Goal: Task Accomplishment & Management: Use online tool/utility

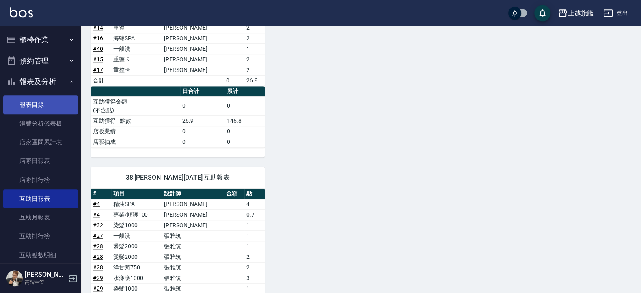
scroll to position [482, 0]
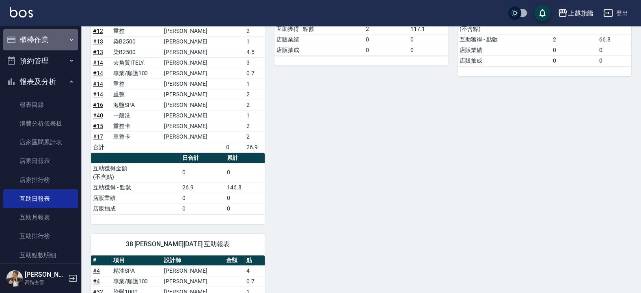
click at [40, 43] on button "櫃檯作業" at bounding box center [40, 39] width 75 height 21
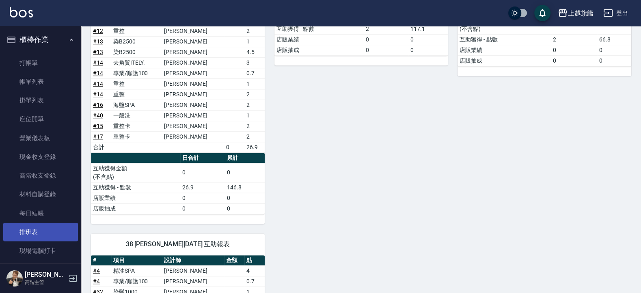
scroll to position [49, 0]
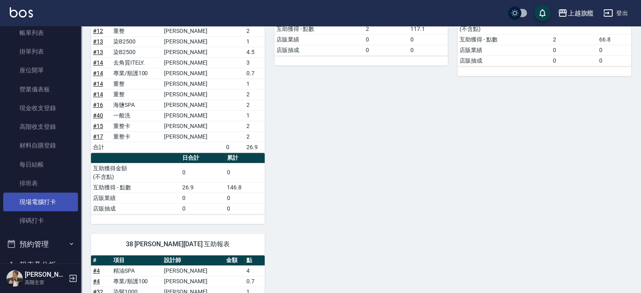
click at [55, 202] on link "現場電腦打卡" at bounding box center [40, 201] width 75 height 19
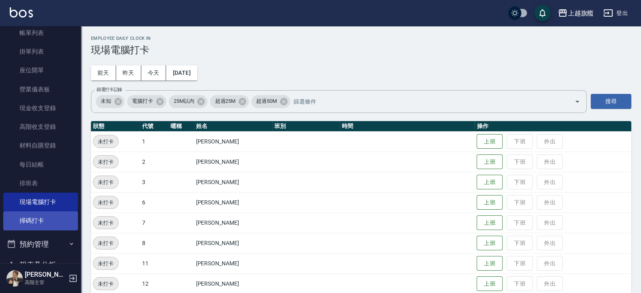
click at [51, 218] on link "掃碼打卡" at bounding box center [40, 220] width 75 height 19
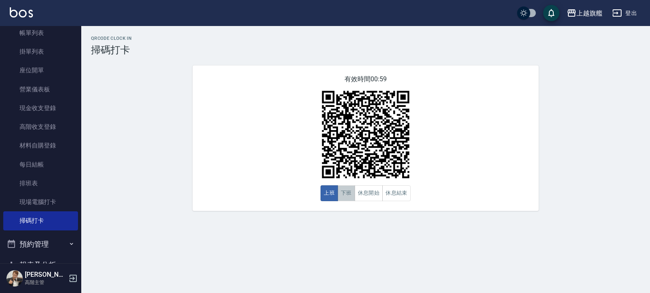
click at [343, 198] on button "下班" at bounding box center [345, 193] width 17 height 16
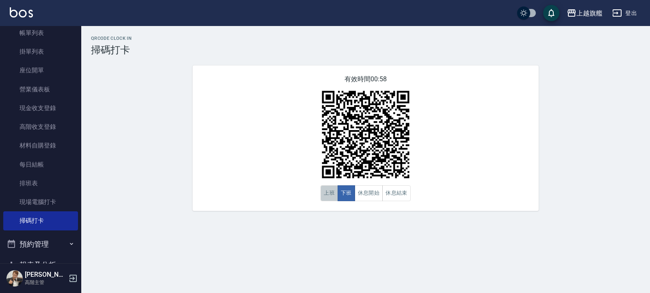
click at [325, 191] on button "上班" at bounding box center [328, 193] width 17 height 16
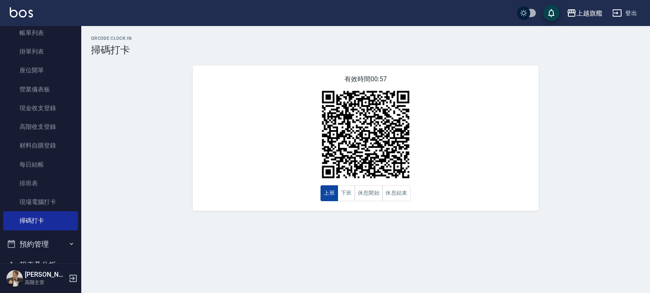
type button "CLOCKIN"
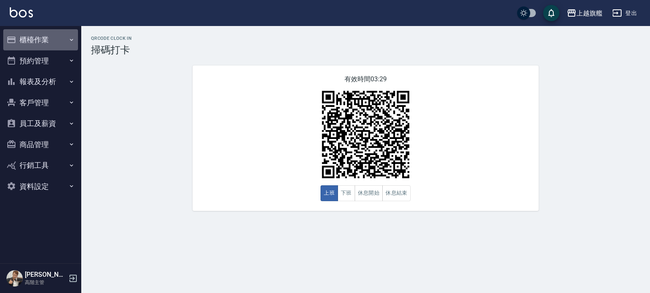
click at [34, 39] on button "櫃檯作業" at bounding box center [40, 39] width 75 height 21
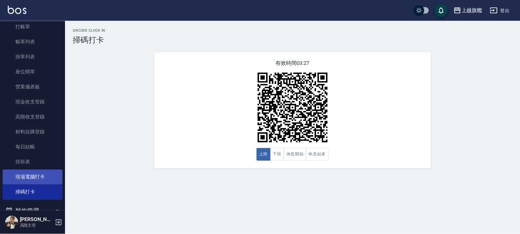
scroll to position [49, 0]
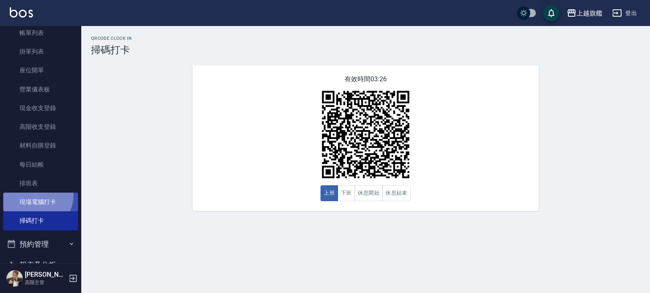
click at [36, 195] on link "現場電腦打卡" at bounding box center [40, 201] width 75 height 19
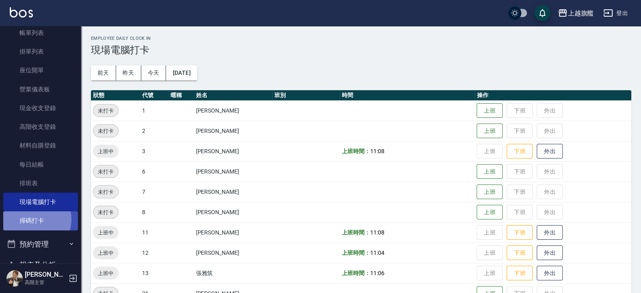
click at [34, 219] on link "掃碼打卡" at bounding box center [40, 220] width 75 height 19
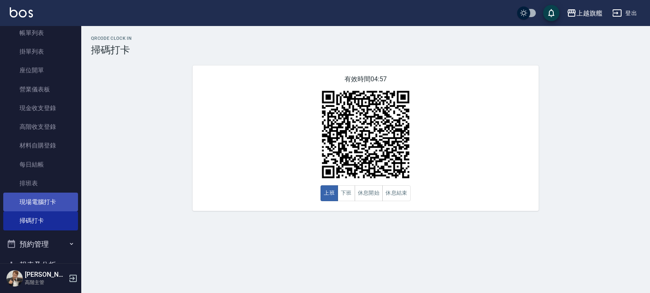
click at [40, 198] on link "現場電腦打卡" at bounding box center [40, 201] width 75 height 19
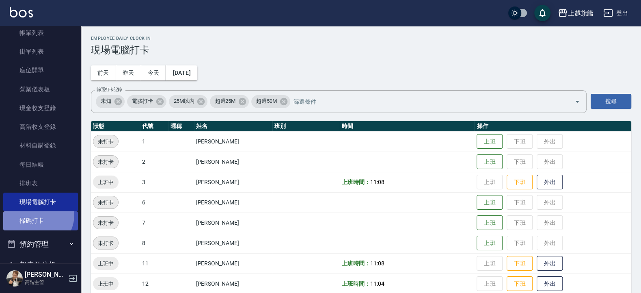
click at [37, 215] on link "掃碼打卡" at bounding box center [40, 220] width 75 height 19
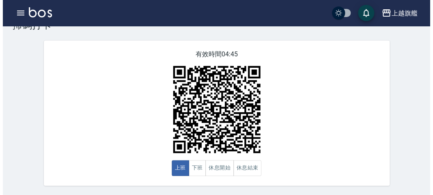
scroll to position [26, 0]
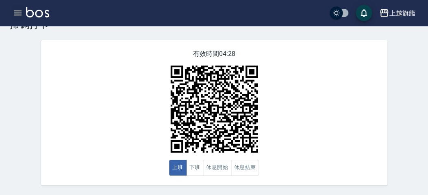
click at [17, 12] on icon "button" at bounding box center [18, 13] width 10 height 10
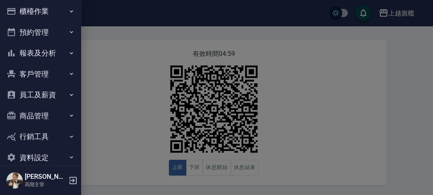
scroll to position [0, 0]
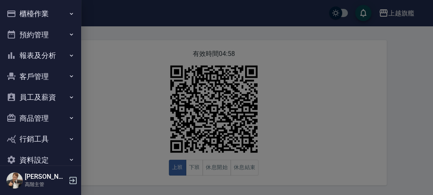
click at [40, 14] on button "櫃檯作業" at bounding box center [40, 13] width 75 height 21
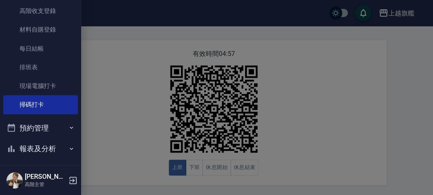
scroll to position [140, 0]
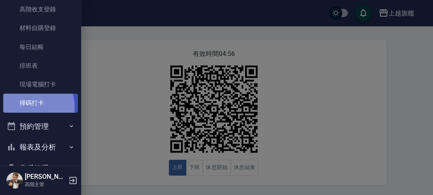
click at [28, 107] on link "掃碼打卡" at bounding box center [40, 103] width 75 height 19
